Goal: Find specific page/section: Find specific page/section

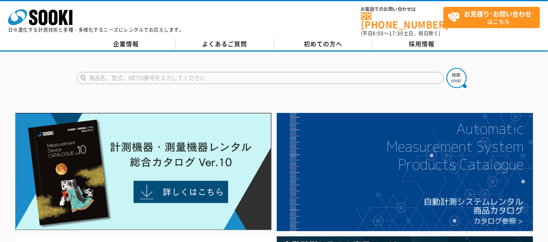
click at [143, 72] on input "text" at bounding box center [260, 78] width 367 height 12
paste input "CF9200"
type input "CF9200"
click at [447, 68] on button at bounding box center [457, 78] width 20 height 20
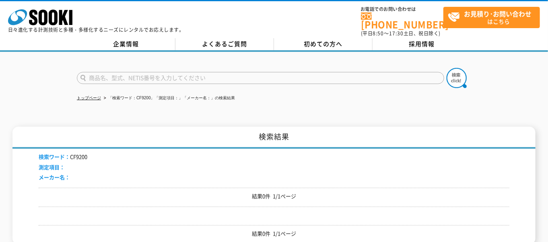
click at [143, 120] on div "トップページ 「検索ワード：CF9200」「測定項目：」「メーカー名：」の検索結果 検索結果 検索ワード： CF9200 測定項目： メーカー名： 結果0件 …" at bounding box center [274, 154] width 548 height 205
click at [119, 74] on input "text" at bounding box center [260, 78] width 367 height 12
paste input "CF9200"
click at [95, 73] on input "CF9200" at bounding box center [260, 78] width 367 height 12
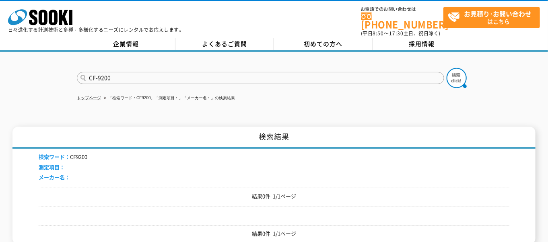
type input "CF-9200"
click at [447, 68] on button at bounding box center [457, 78] width 20 height 20
click at [74, 108] on div "トップページ 「検索ワード：CF-9200」「測定項目：」「メーカー名：」の検索結果 検索結果 検索ワード： CF-9200 測定項目： メーカー名： 結果0…" at bounding box center [274, 154] width 548 height 205
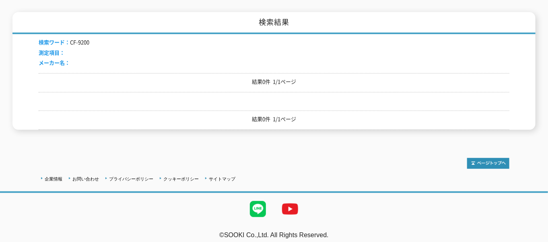
scroll to position [115, 0]
